Goal: Task Accomplishment & Management: Complete application form

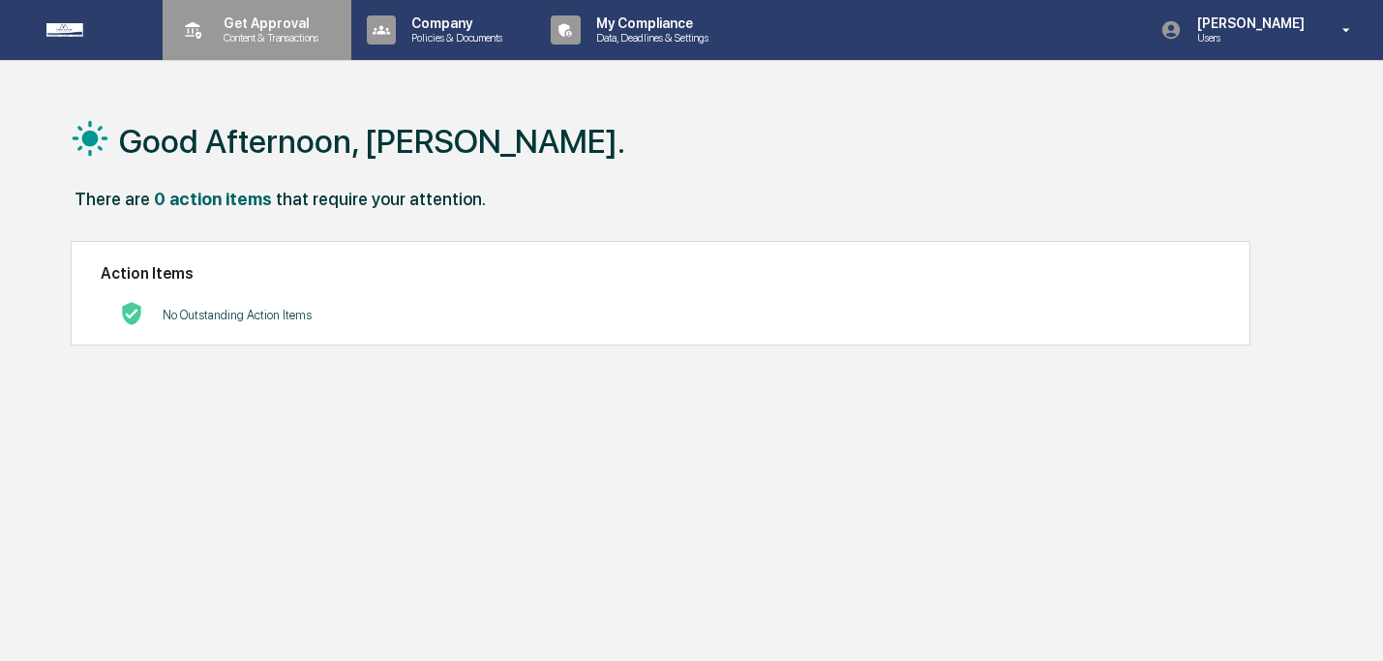
click at [280, 27] on p "Get Approval" at bounding box center [268, 22] width 120 height 15
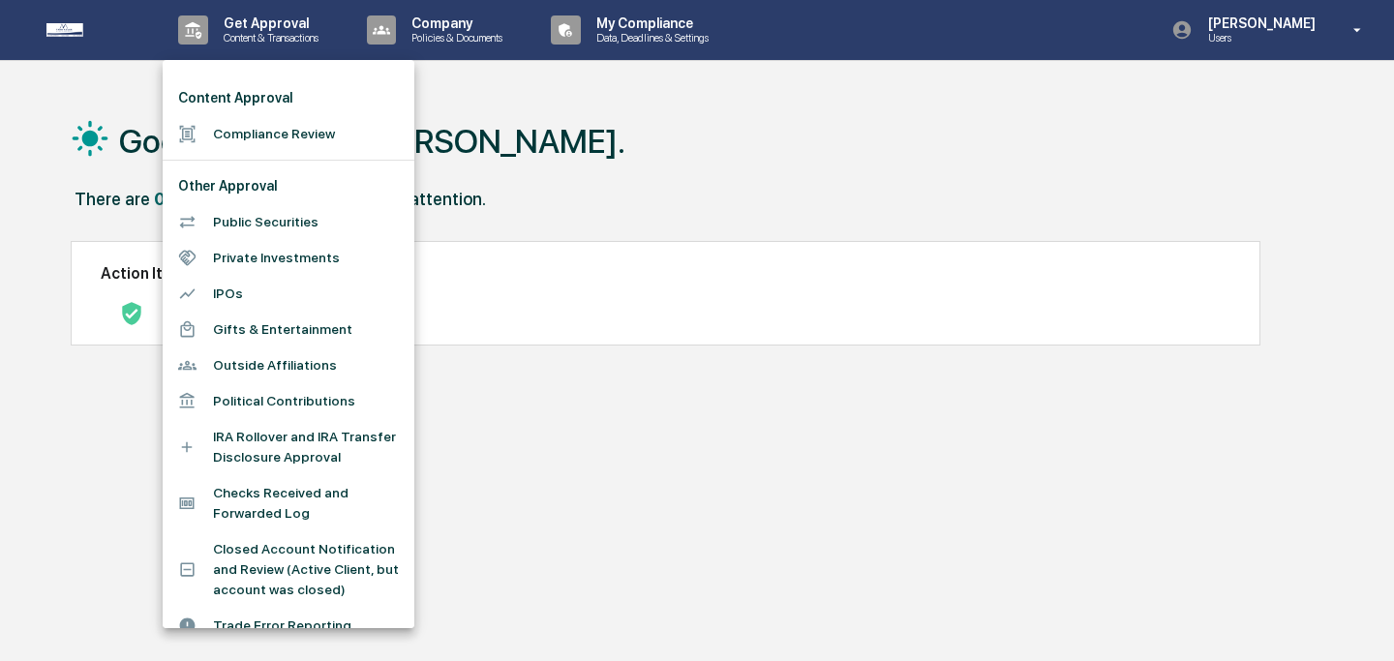
click at [274, 130] on li "Compliance Review" at bounding box center [289, 134] width 252 height 36
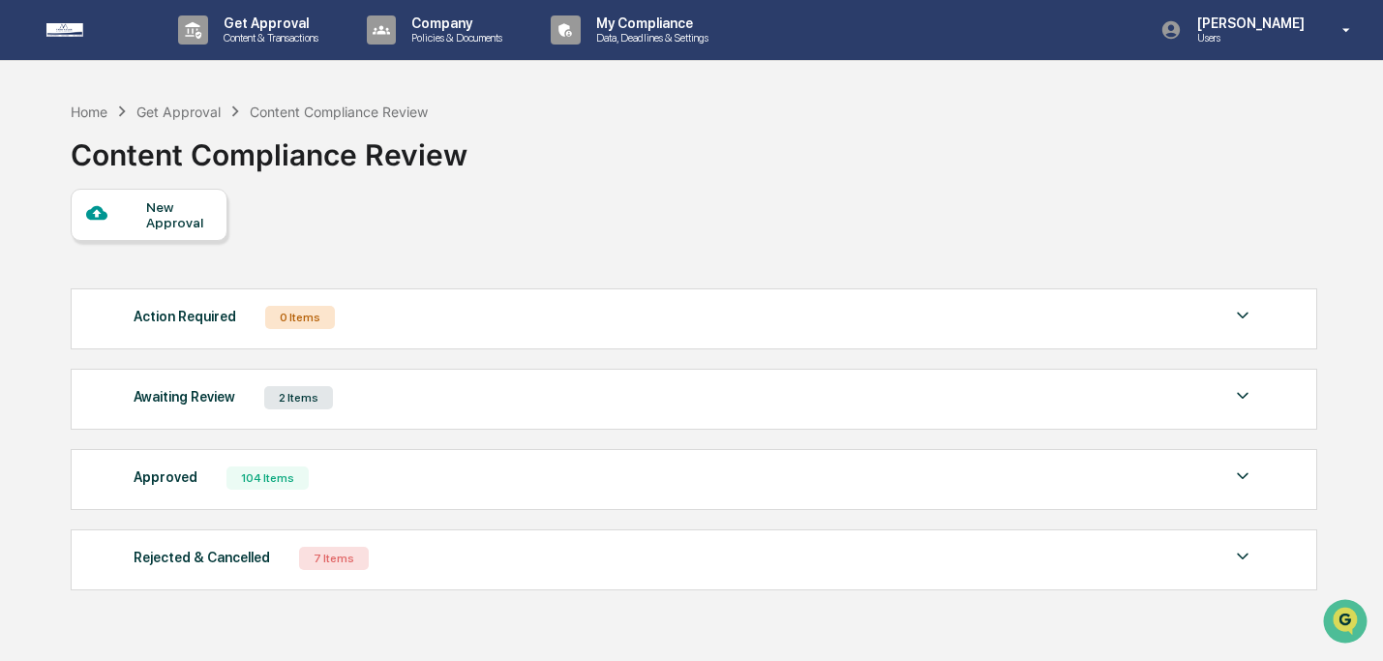
click at [176, 228] on div "New Approval" at bounding box center [178, 214] width 65 height 31
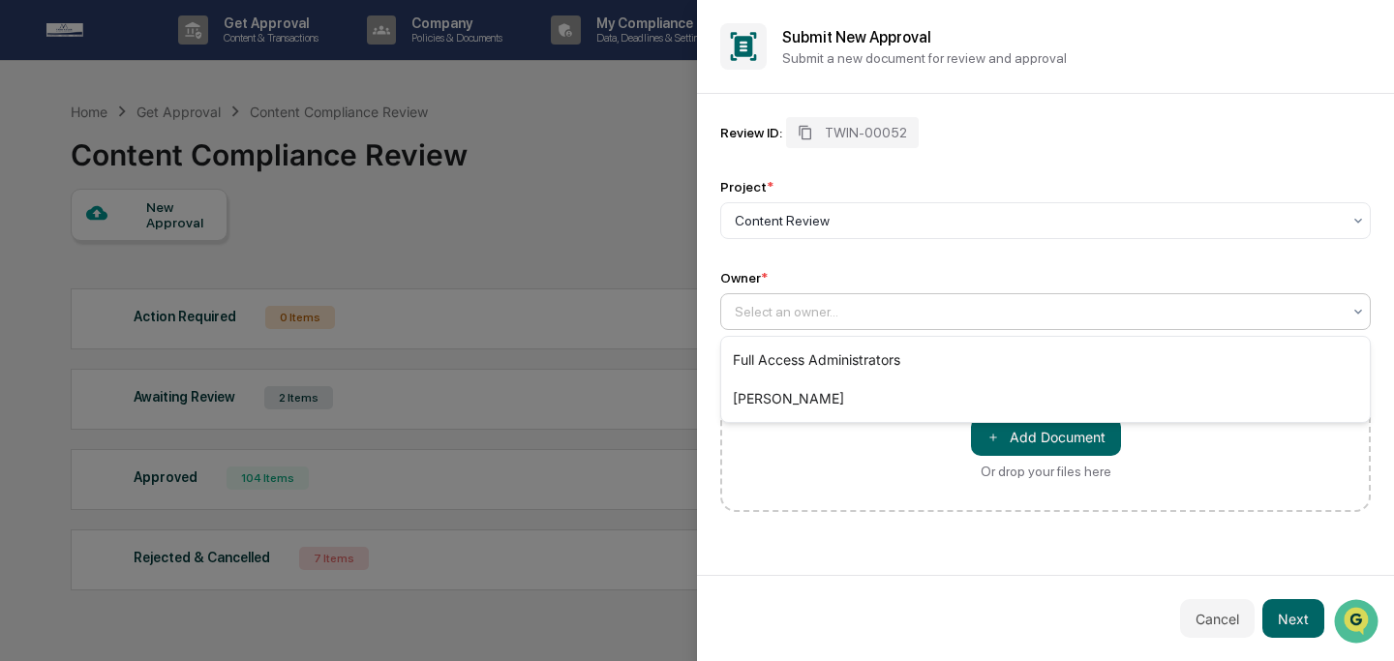
click at [800, 313] on div at bounding box center [1038, 311] width 606 height 19
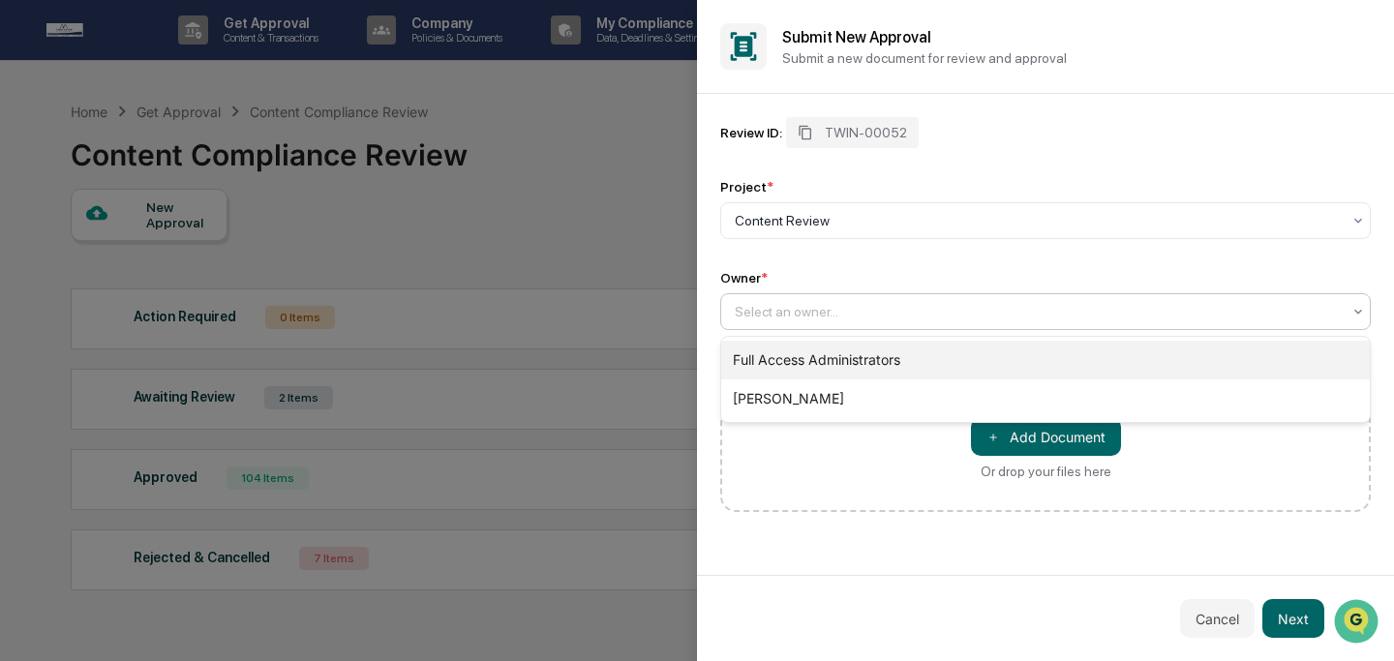
click at [803, 364] on div "Full Access Administrators" at bounding box center [1045, 360] width 649 height 39
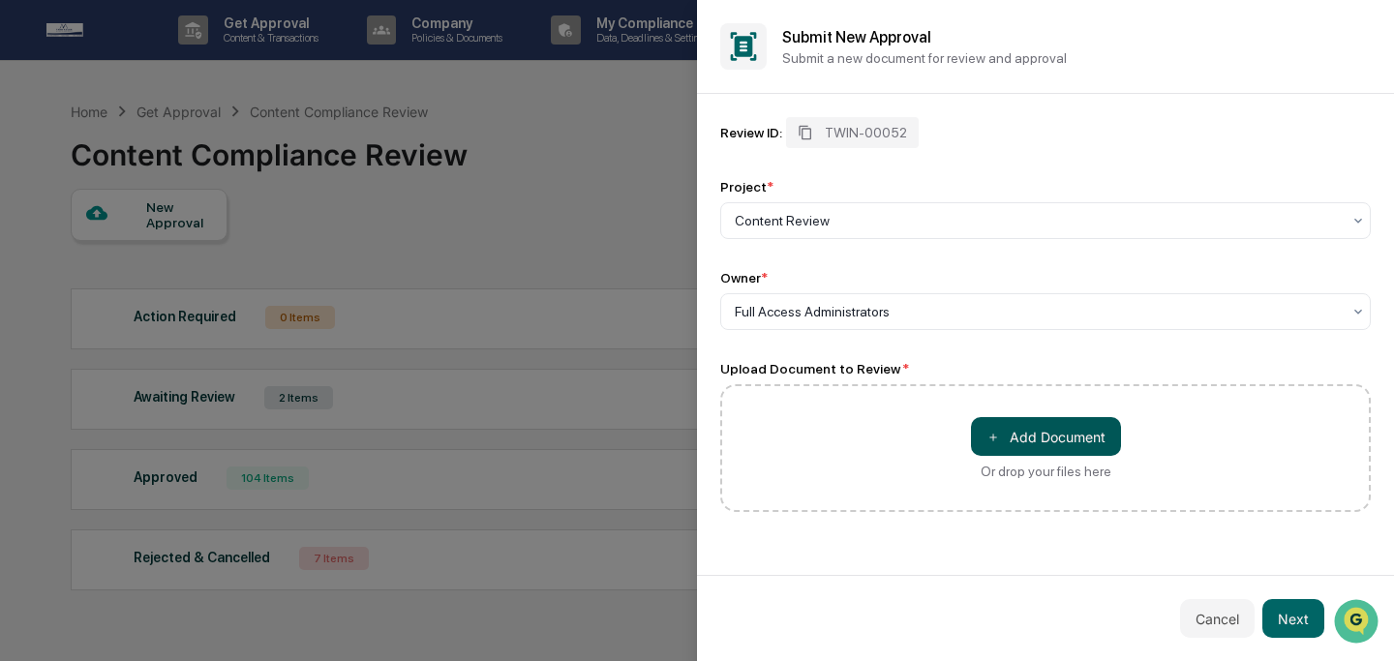
click at [1050, 433] on button "＋ Add Document" at bounding box center [1046, 436] width 150 height 39
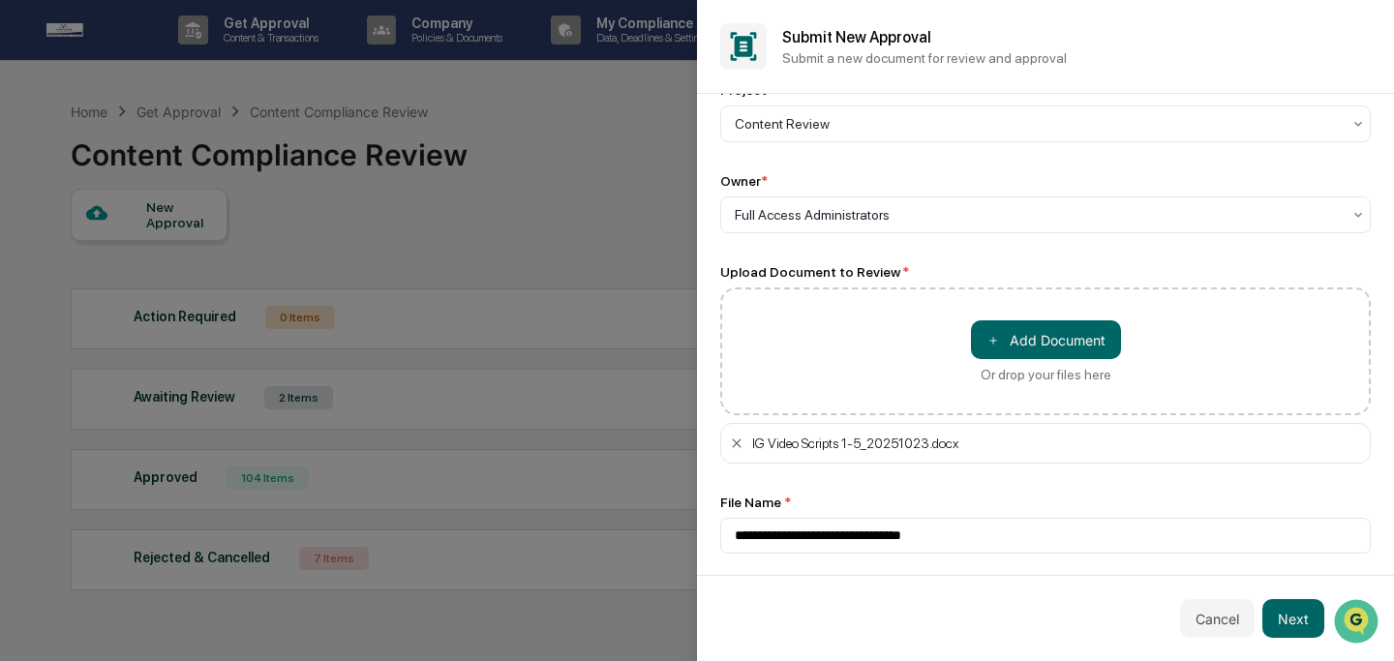
scroll to position [102, 0]
click at [1282, 609] on button "Next" at bounding box center [1293, 618] width 62 height 39
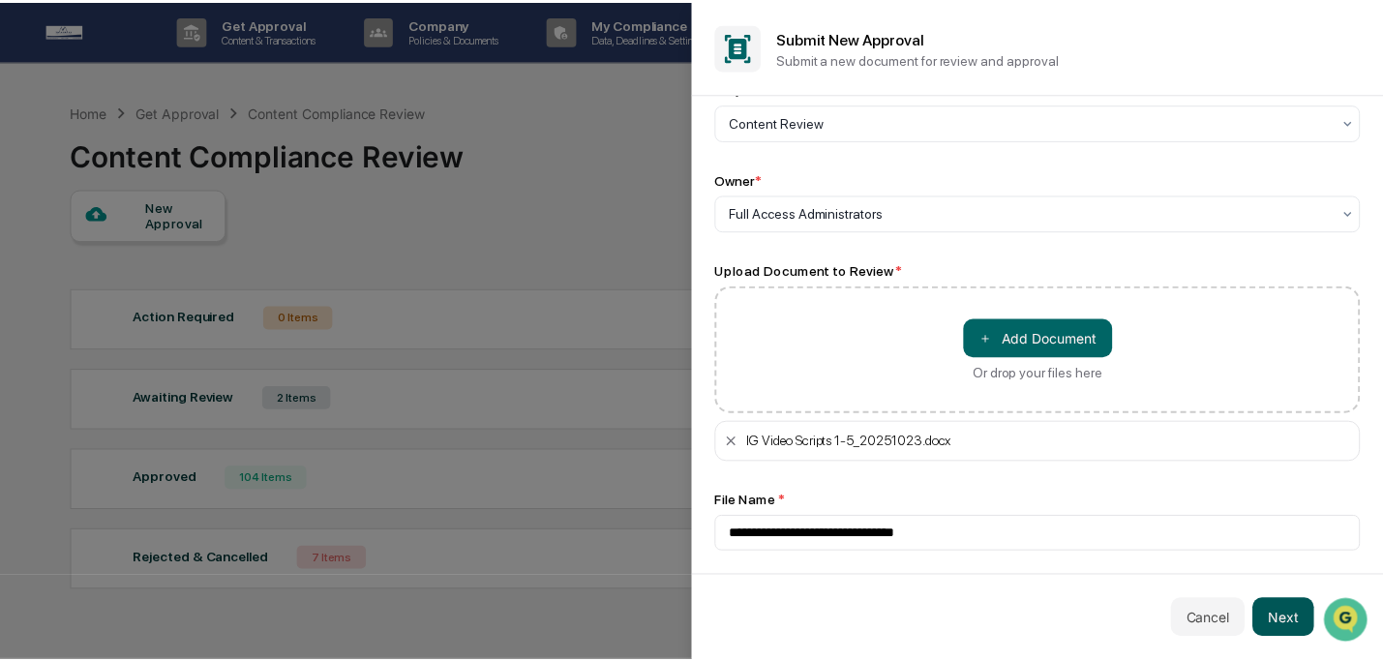
scroll to position [0, 0]
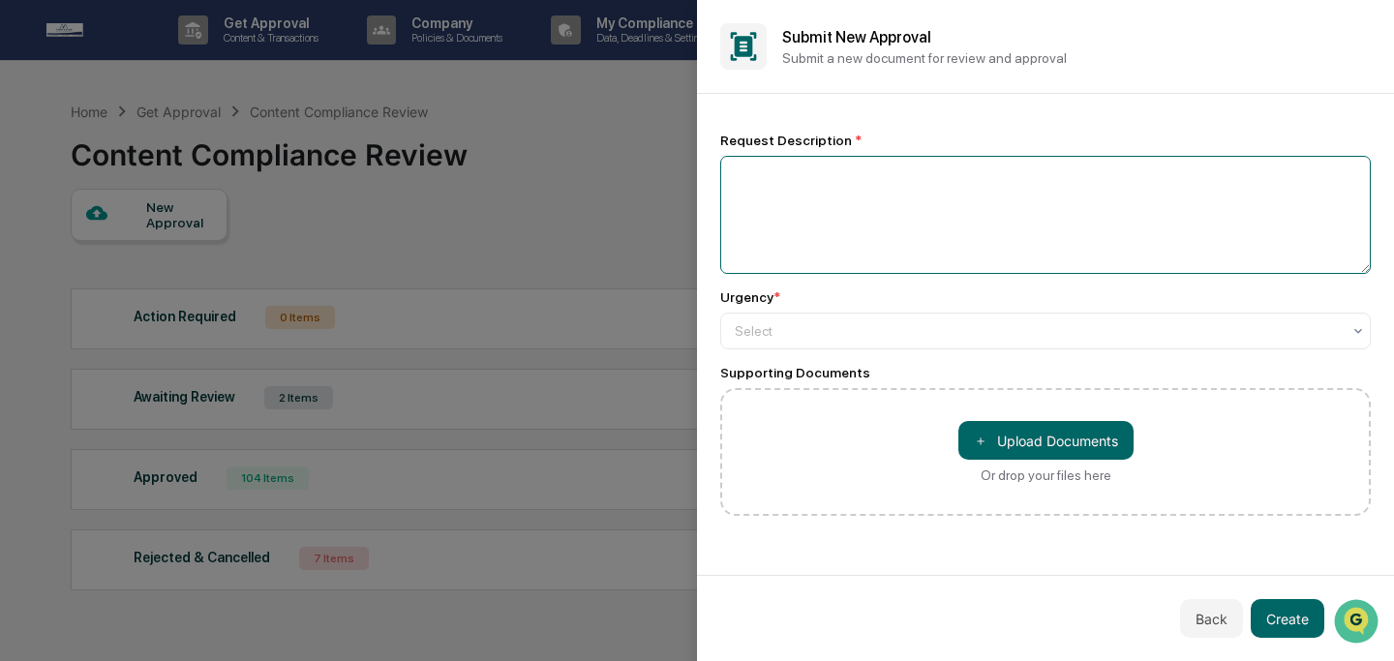
click at [886, 218] on textarea at bounding box center [1045, 215] width 651 height 118
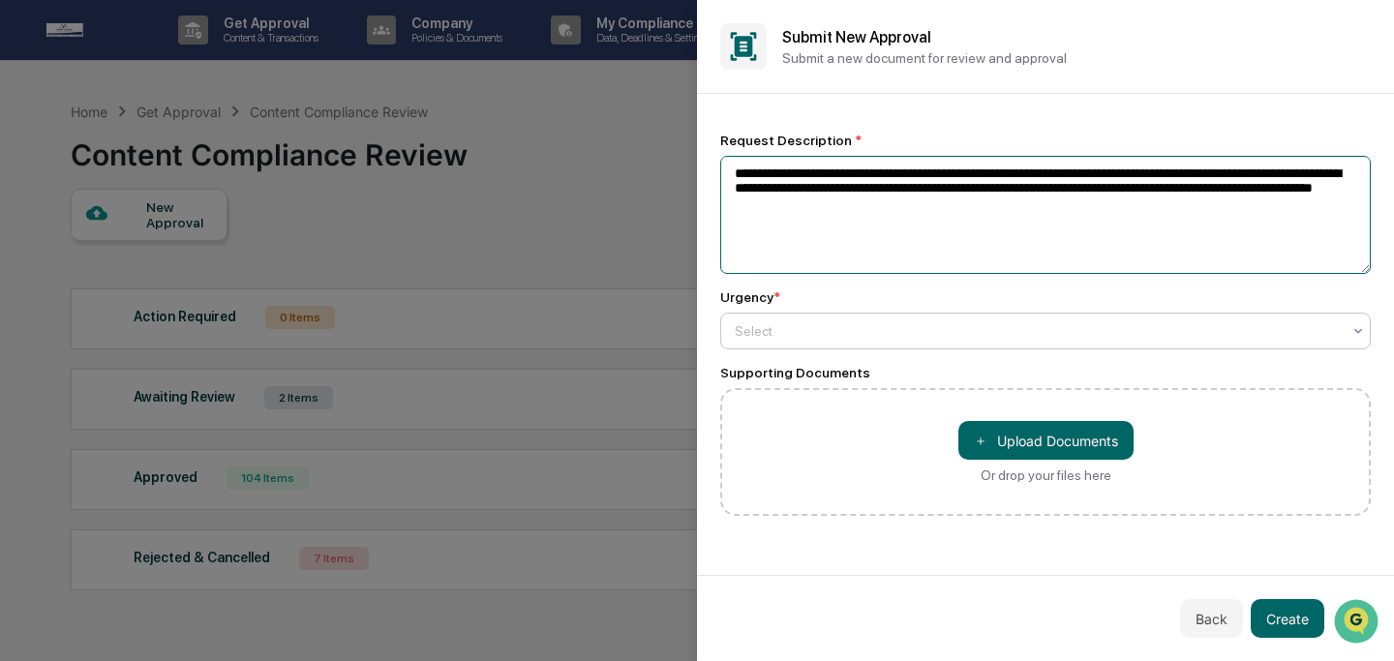
type textarea "**********"
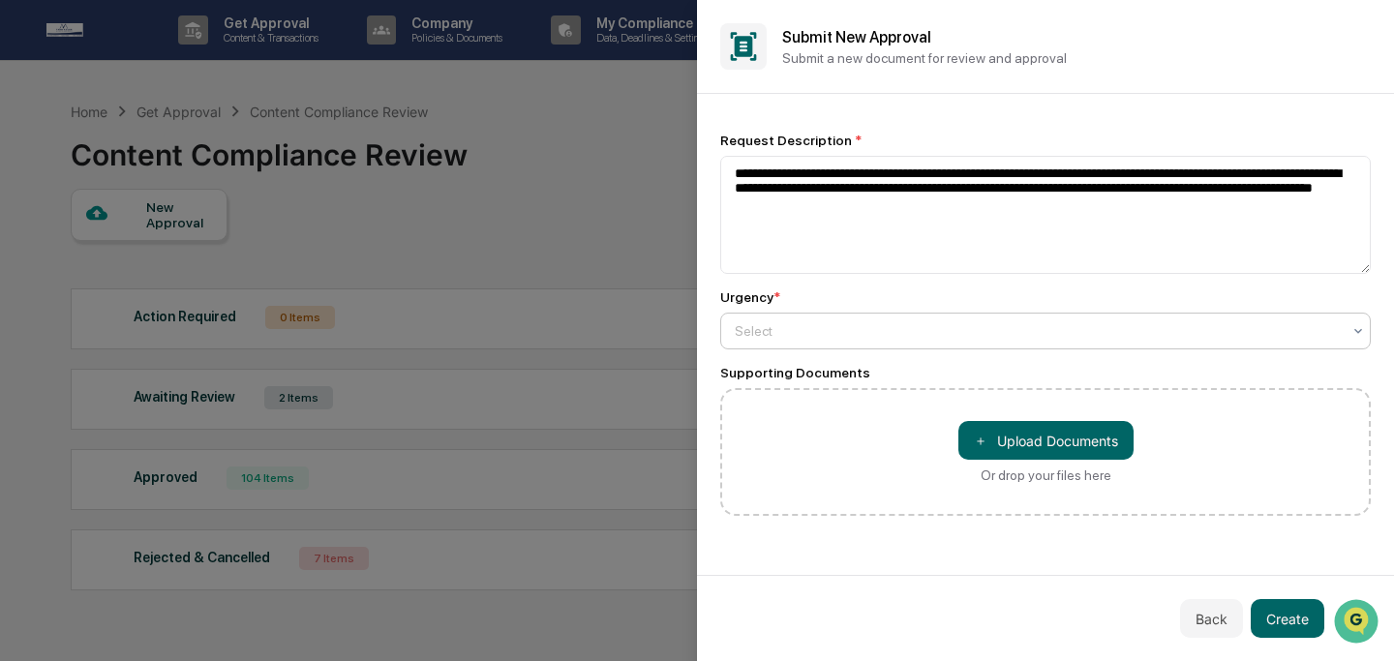
click at [966, 337] on div at bounding box center [1038, 330] width 606 height 19
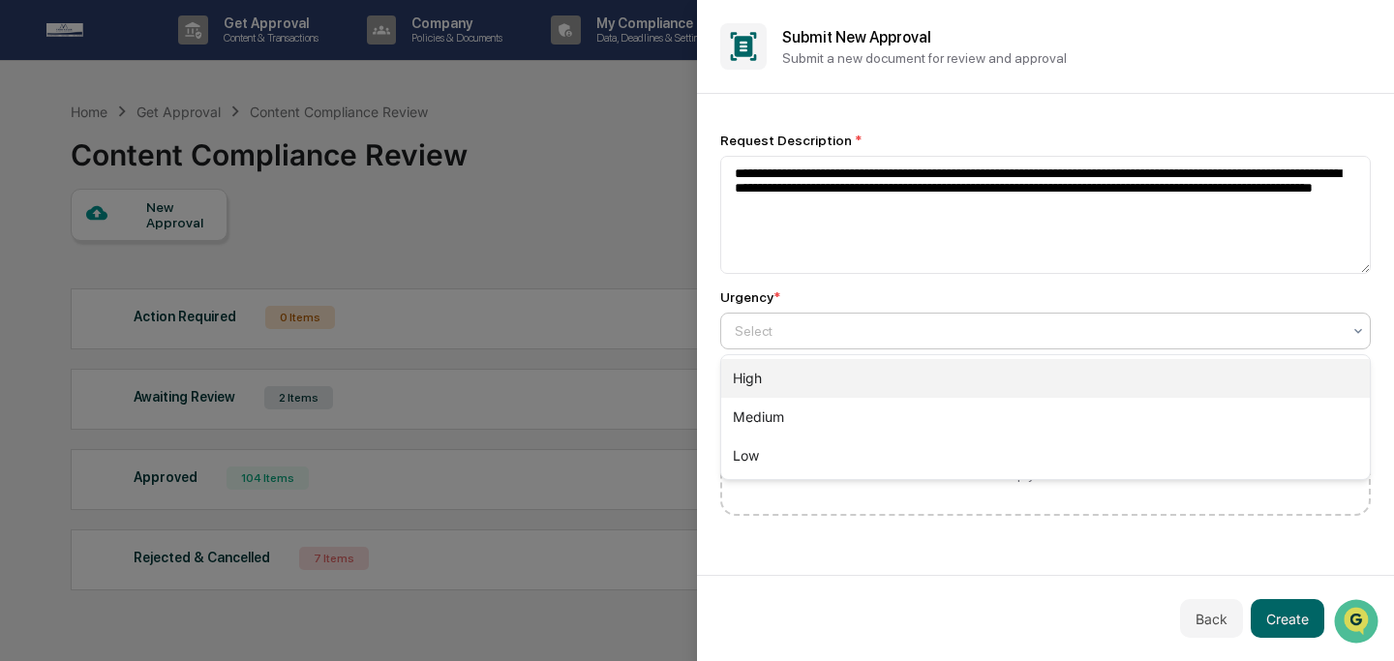
click at [958, 382] on div "High" at bounding box center [1045, 378] width 649 height 39
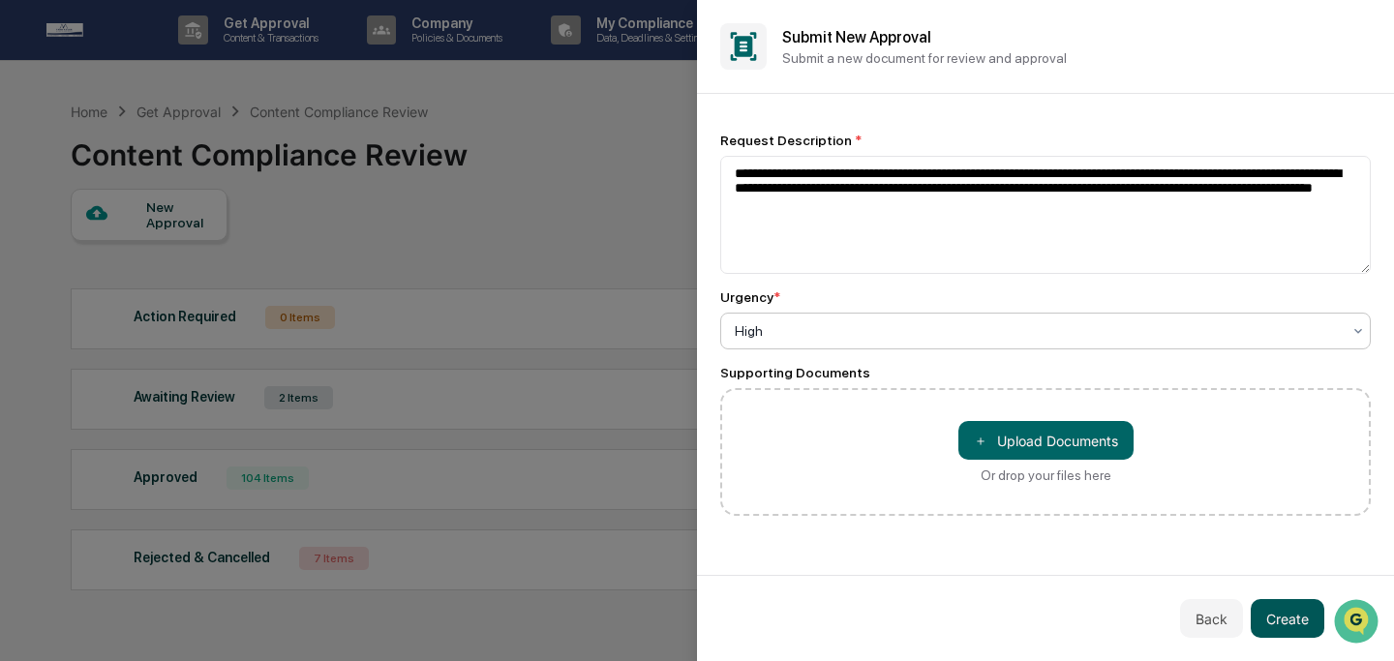
click at [1276, 619] on button "Create" at bounding box center [1288, 618] width 74 height 39
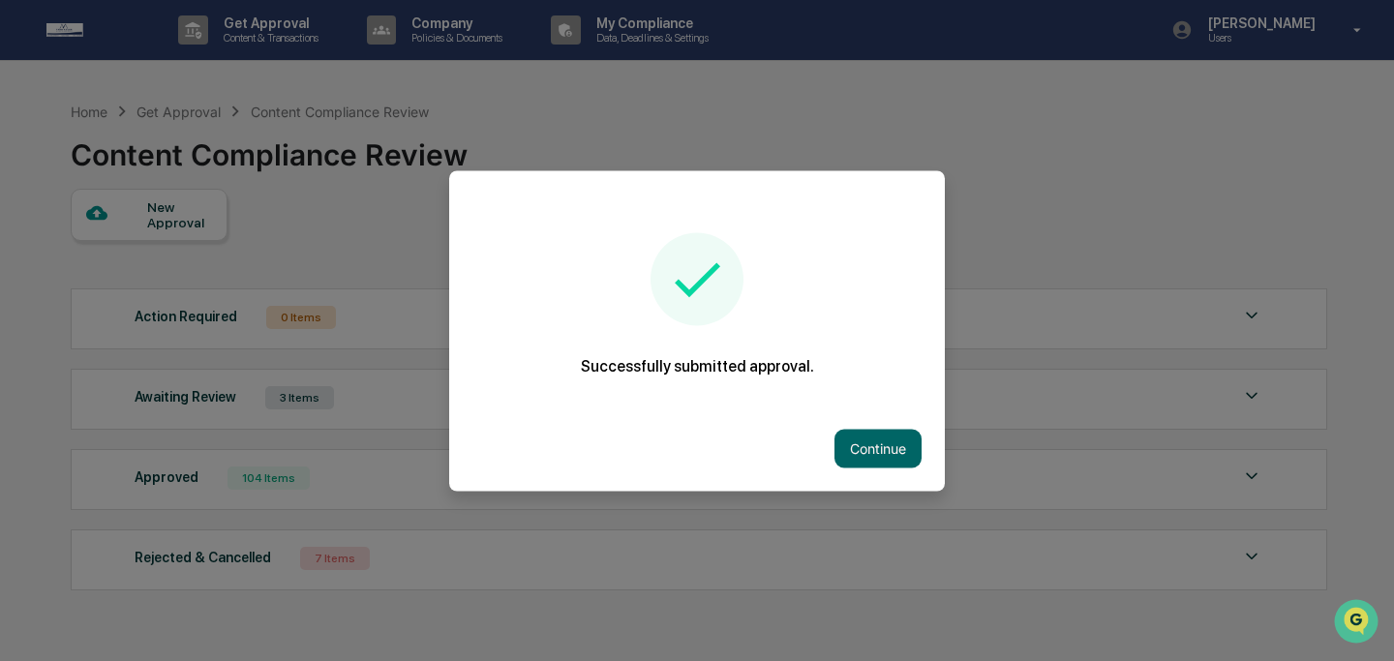
click at [836, 449] on button "Continue" at bounding box center [877, 448] width 87 height 39
